Goal: Entertainment & Leisure: Consume media (video, audio)

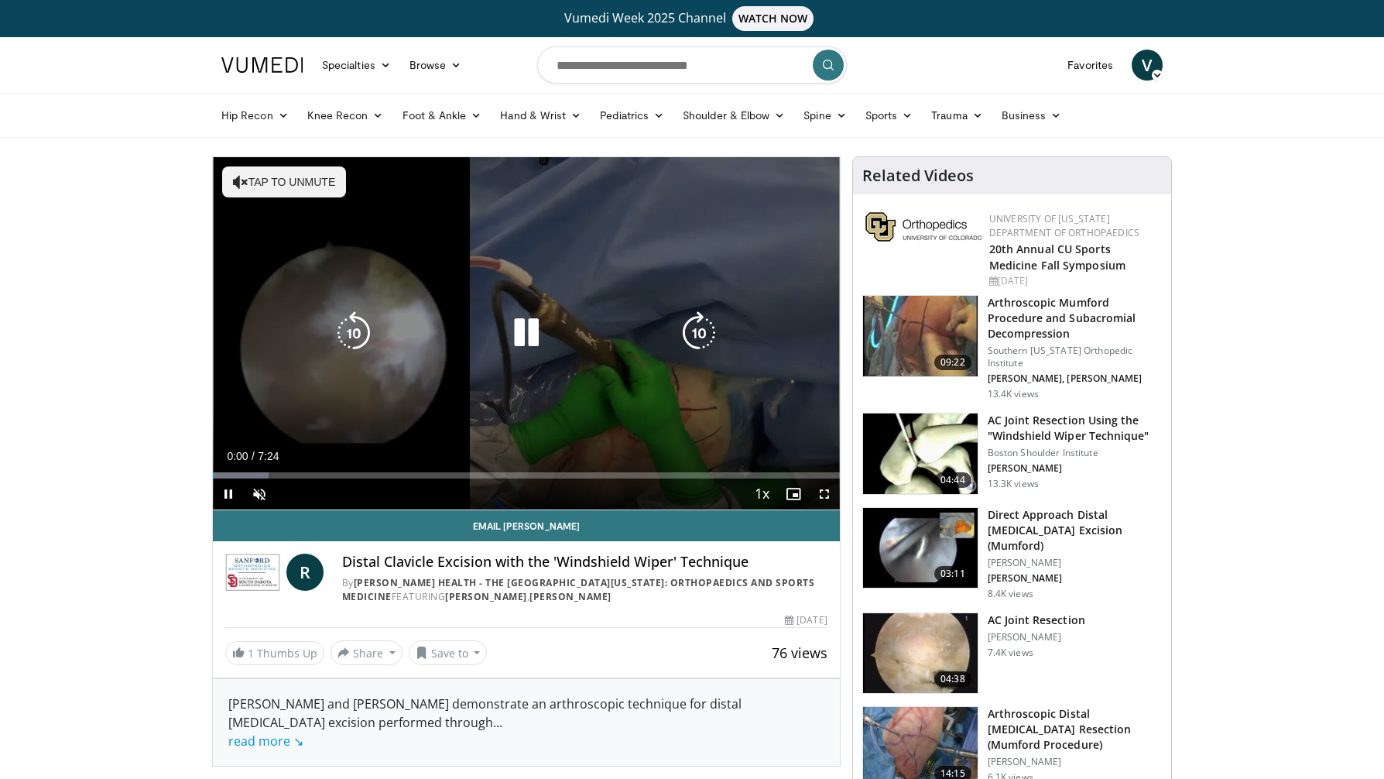
click at [517, 334] on icon "Video Player" at bounding box center [526, 332] width 43 height 43
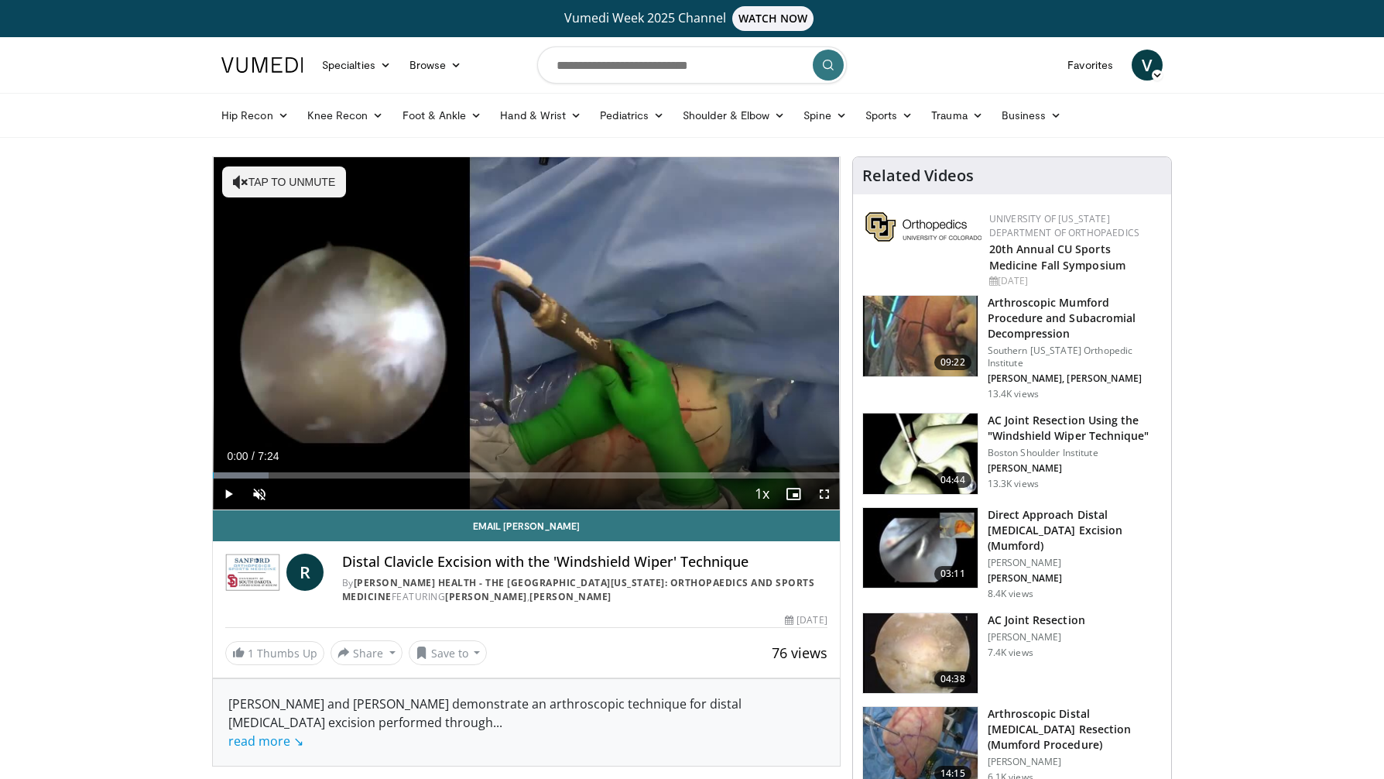
scroll to position [450, 0]
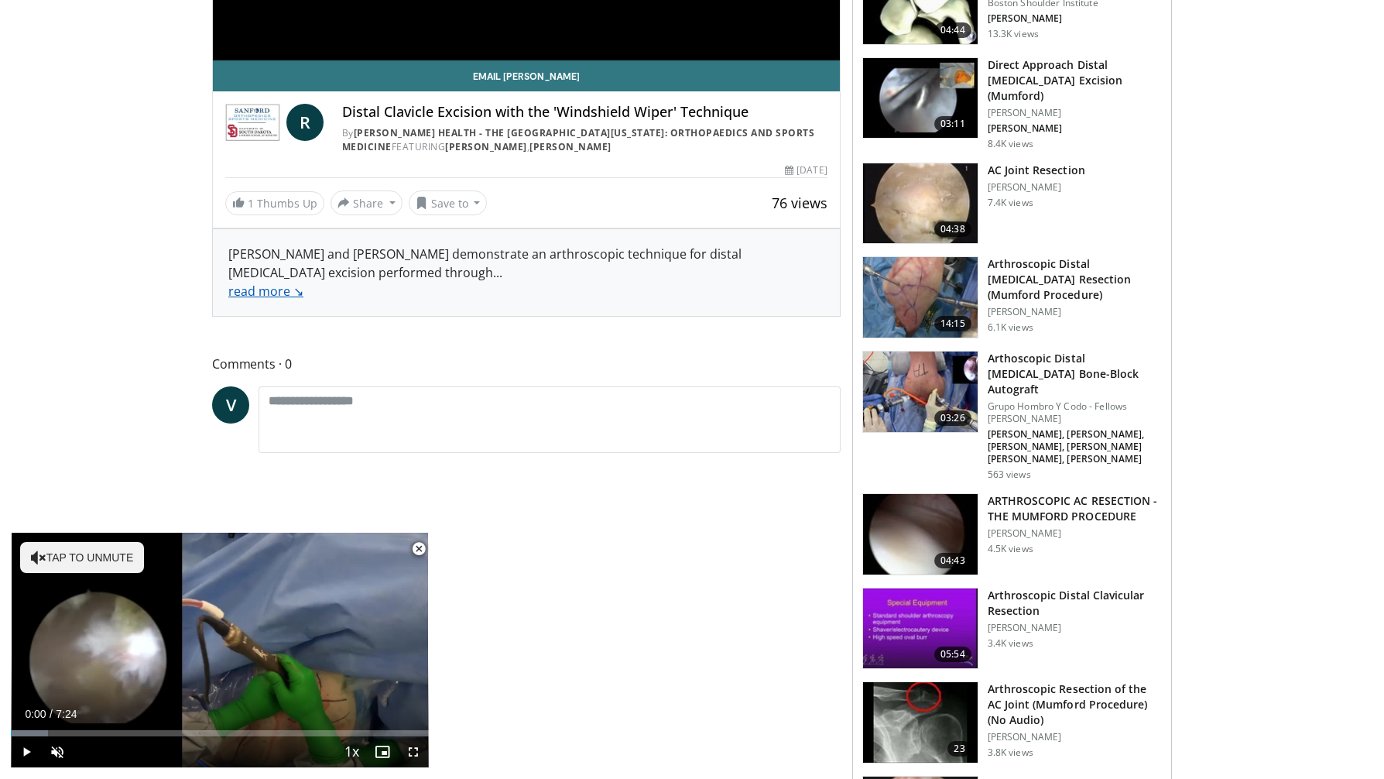
click at [262, 294] on link "read more ↘" at bounding box center [265, 291] width 75 height 17
